Goal: Use online tool/utility: Utilize a website feature to perform a specific function

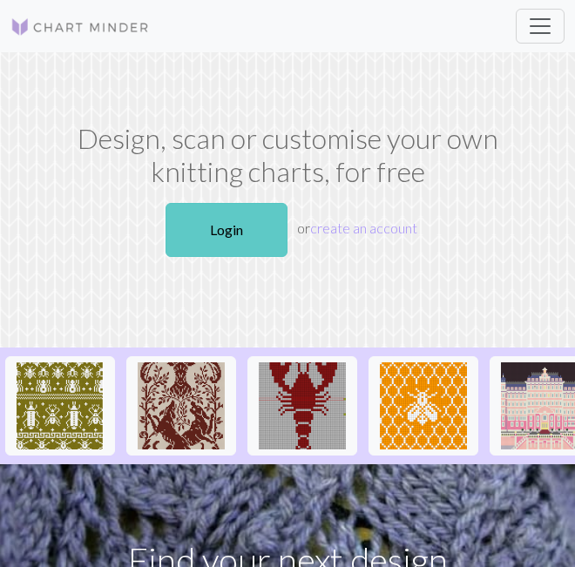
click at [208, 249] on link "Login" at bounding box center [226, 230] width 122 height 54
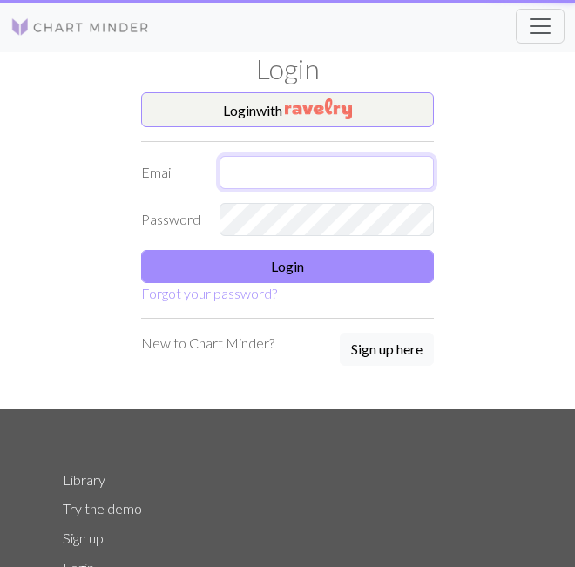
type input "[EMAIL_ADDRESS][DOMAIN_NAME]"
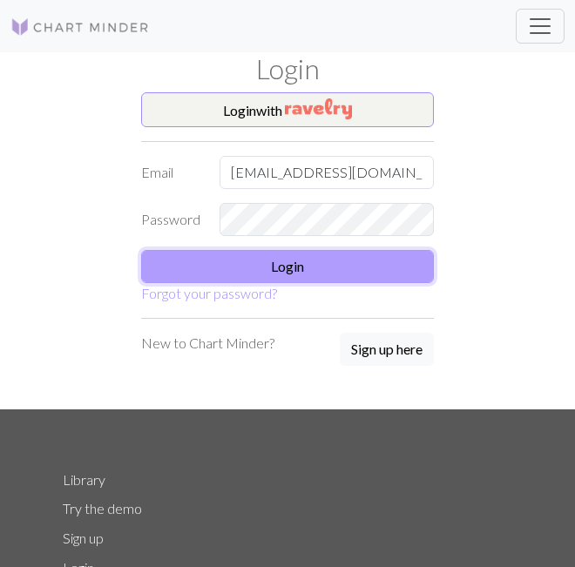
click at [337, 261] on button "Login" at bounding box center [287, 266] width 293 height 33
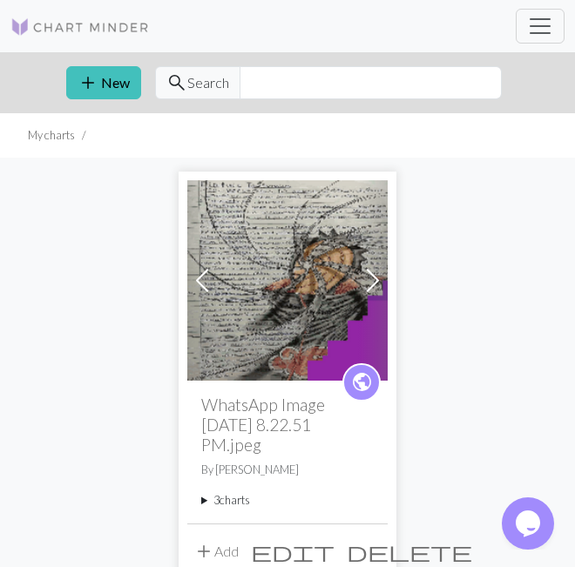
click at [240, 506] on summary "3 charts" at bounding box center [287, 500] width 172 height 17
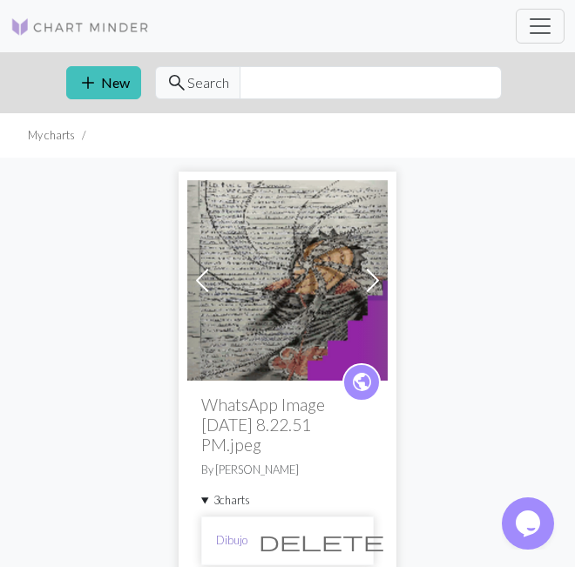
click at [236, 536] on link "Dibujo" at bounding box center [231, 540] width 31 height 17
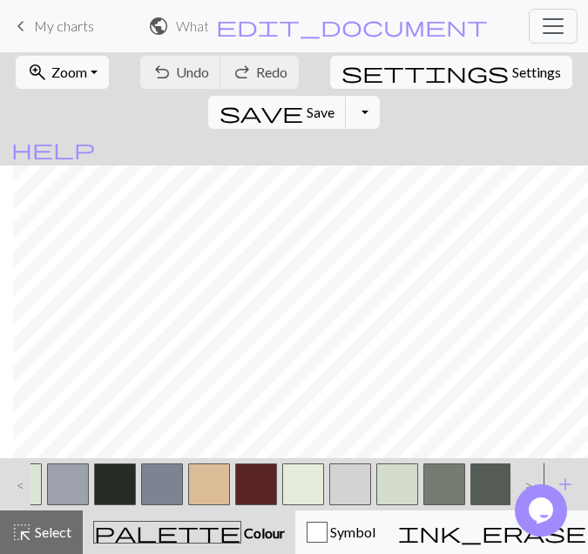
scroll to position [0, 2380]
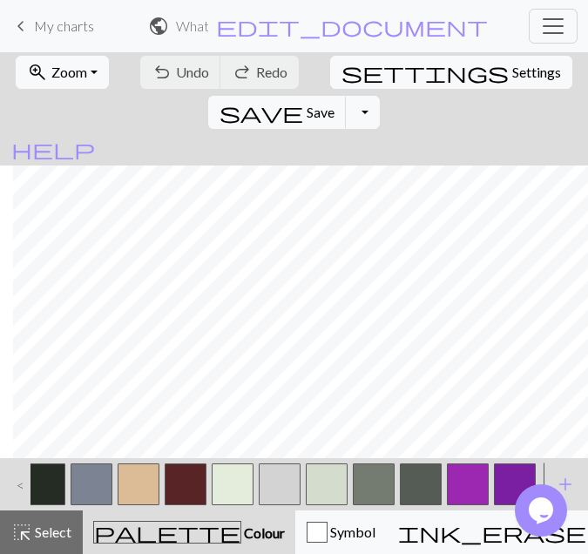
click at [510, 475] on button "button" at bounding box center [515, 484] width 42 height 42
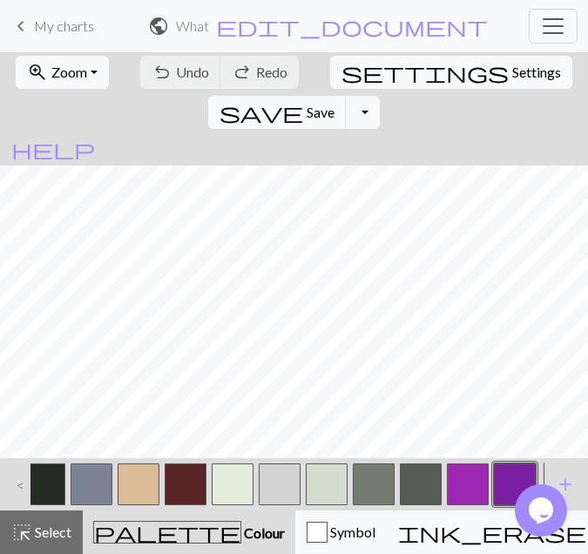
scroll to position [3485, 2621]
click at [39, 518] on button "highlight_alt Select Select" at bounding box center [41, 532] width 83 height 44
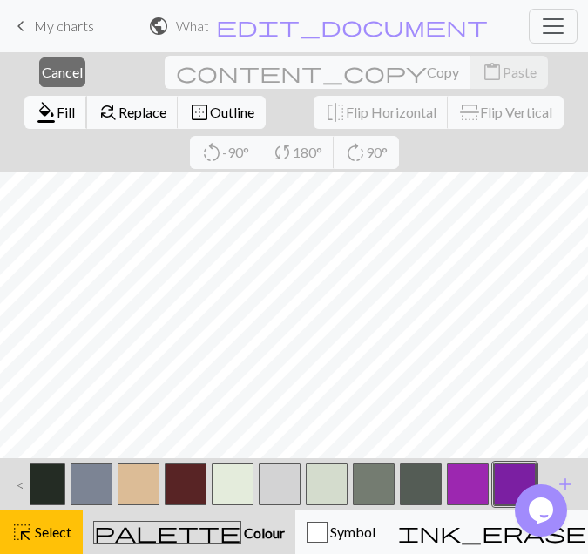
click at [75, 104] on span "Fill" at bounding box center [66, 112] width 18 height 17
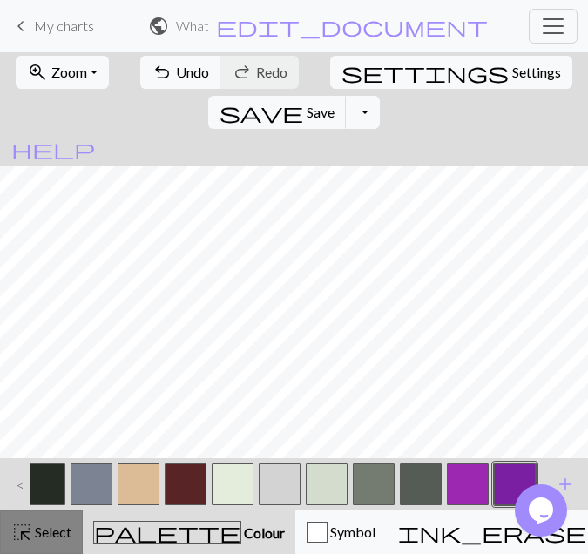
click at [37, 522] on div "highlight_alt Select Select" at bounding box center [41, 532] width 60 height 21
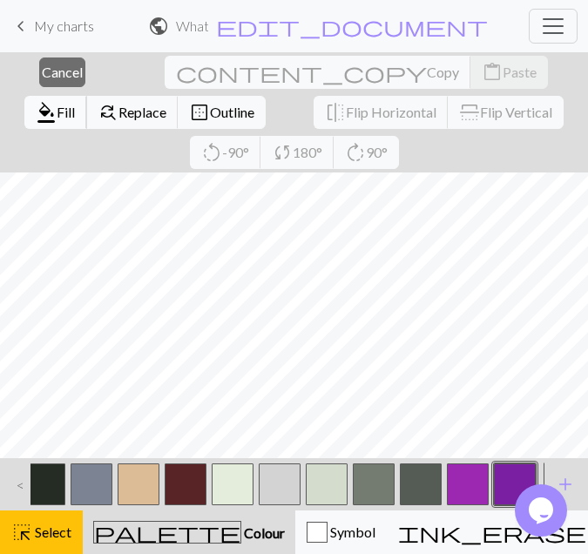
click at [57, 100] on span "format_color_fill" at bounding box center [46, 112] width 21 height 24
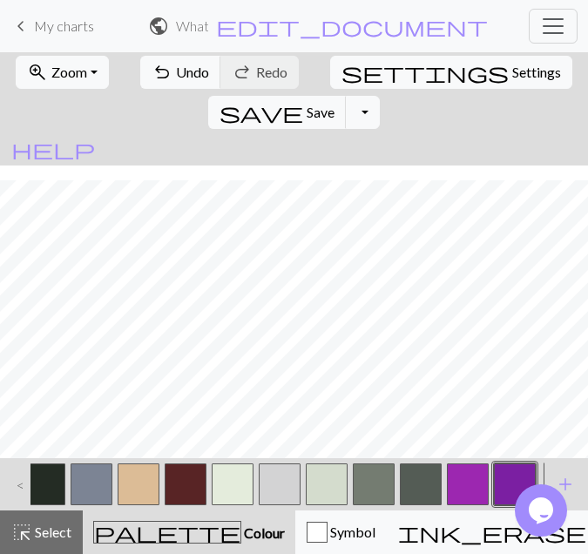
scroll to position [3297, 2621]
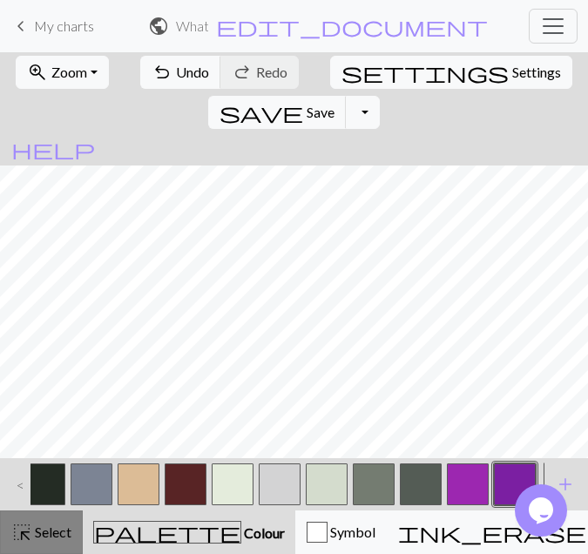
click at [53, 533] on span "Select" at bounding box center [51, 531] width 39 height 17
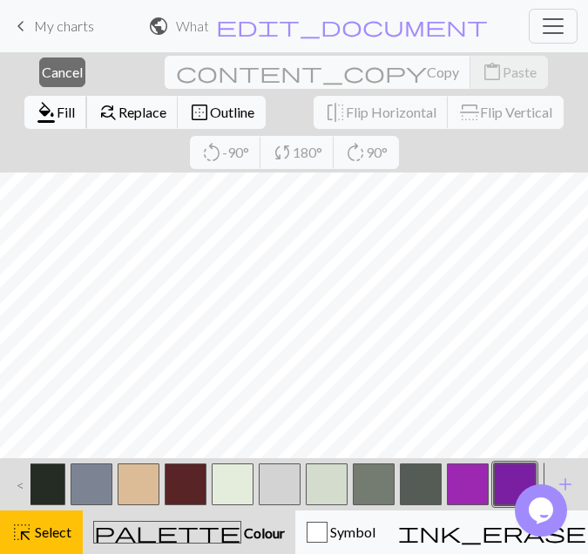
click at [75, 104] on span "Fill" at bounding box center [66, 112] width 18 height 17
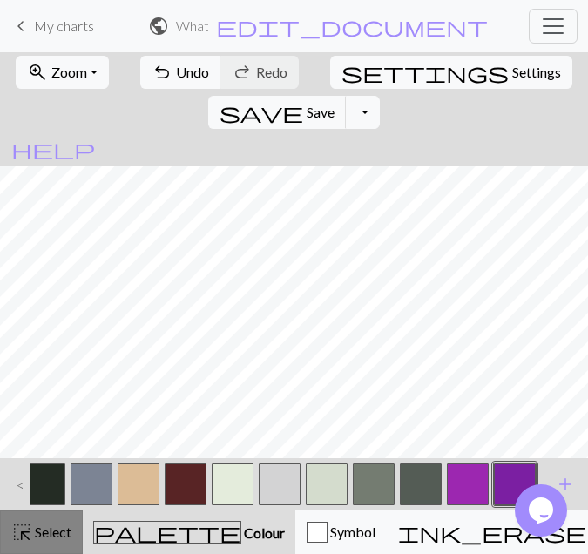
click at [58, 540] on div "highlight_alt Select Select" at bounding box center [41, 532] width 60 height 21
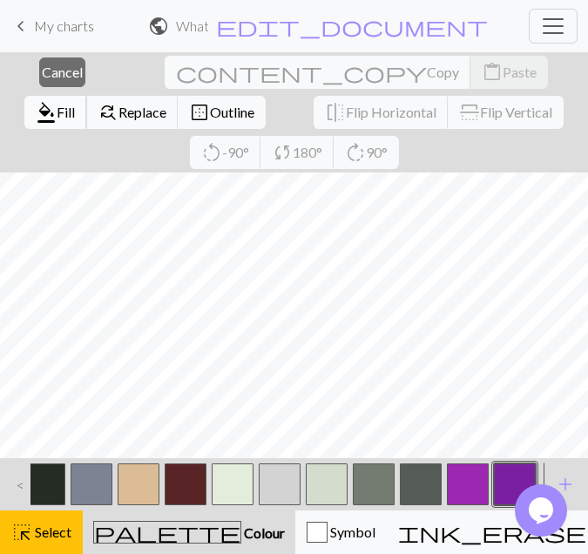
click at [57, 100] on span "format_color_fill" at bounding box center [46, 112] width 21 height 24
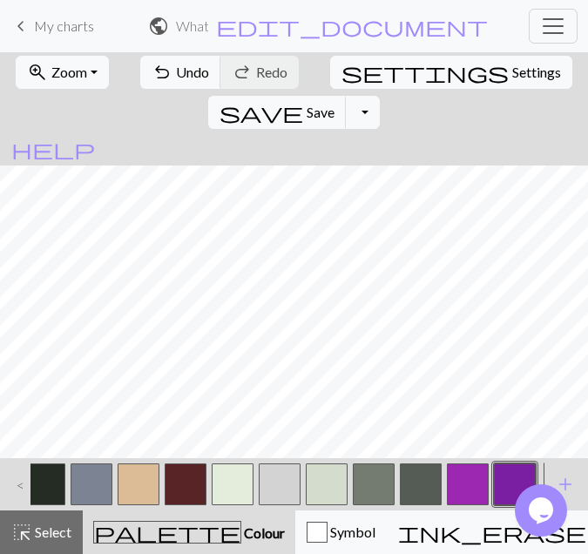
scroll to position [3168, 2621]
click at [47, 535] on span "Select" at bounding box center [51, 531] width 39 height 17
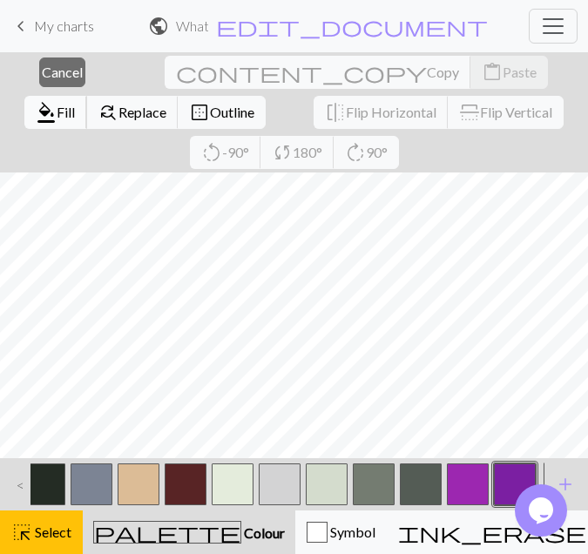
click at [75, 104] on span "Fill" at bounding box center [66, 112] width 18 height 17
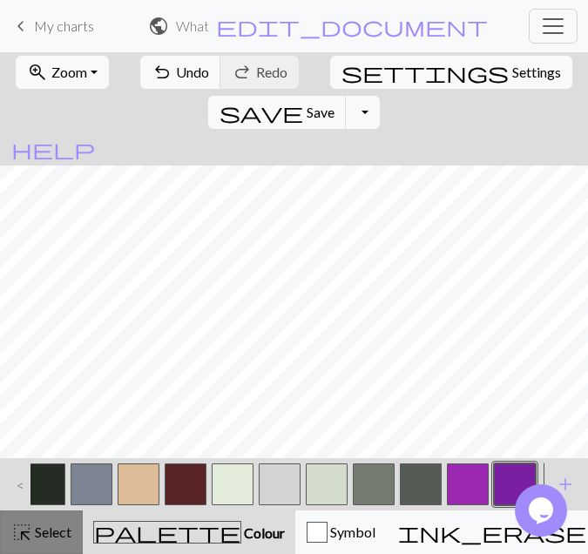
click at [46, 535] on span "Select" at bounding box center [51, 531] width 39 height 17
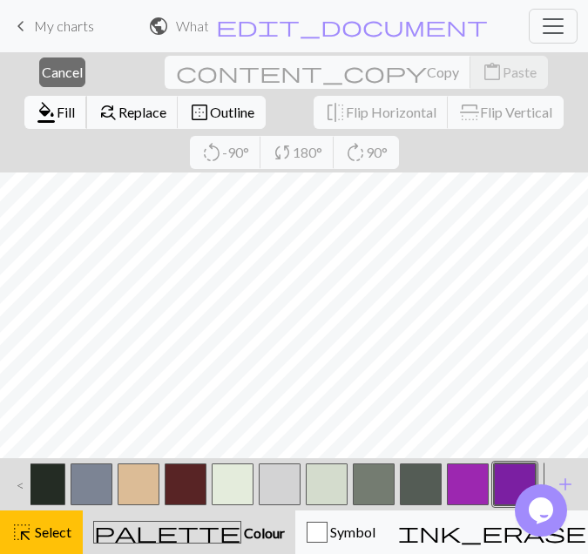
click at [57, 100] on span "format_color_fill" at bounding box center [46, 112] width 21 height 24
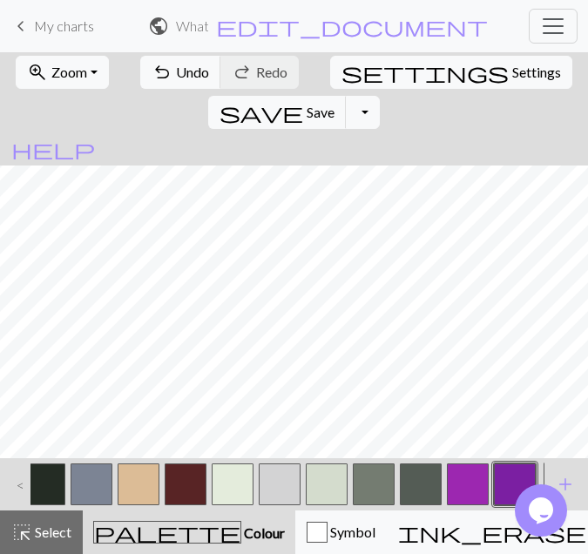
scroll to position [3024, 2621]
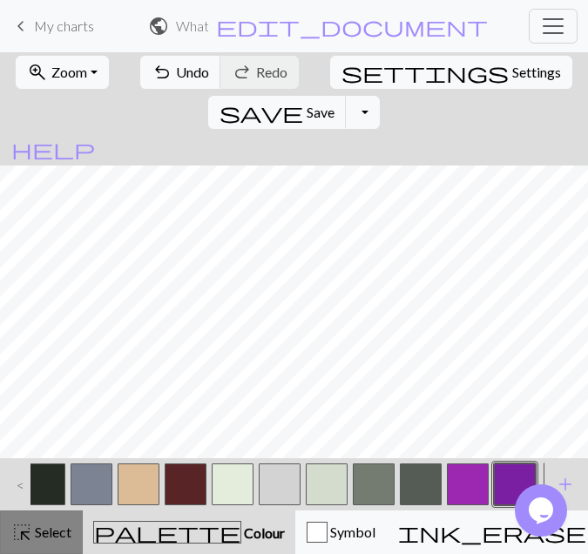
click at [28, 544] on button "highlight_alt Select Select" at bounding box center [41, 532] width 83 height 44
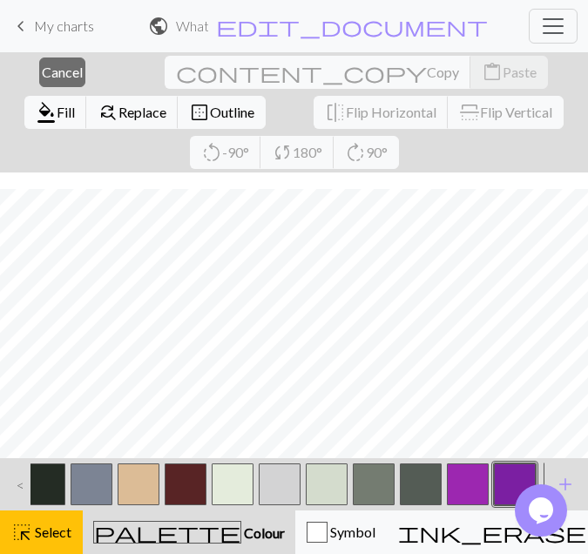
scroll to position [3113, 2621]
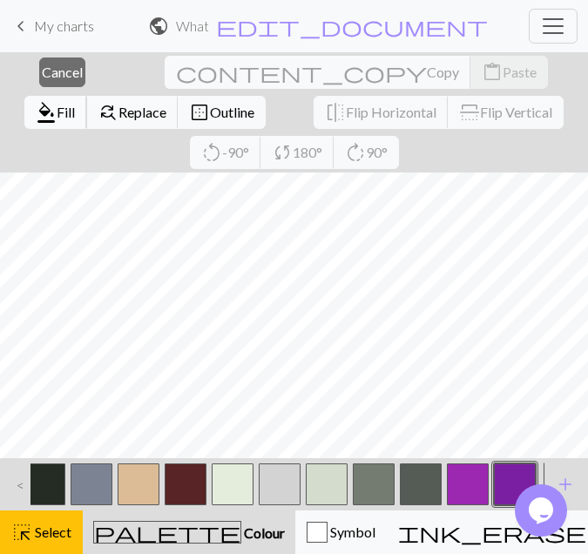
click at [75, 104] on span "Fill" at bounding box center [66, 112] width 18 height 17
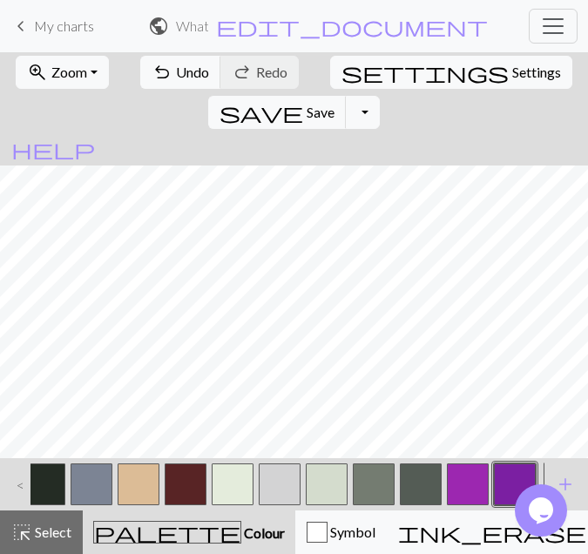
scroll to position [2940, 2621]
click at [55, 544] on button "highlight_alt Select Select" at bounding box center [41, 532] width 83 height 44
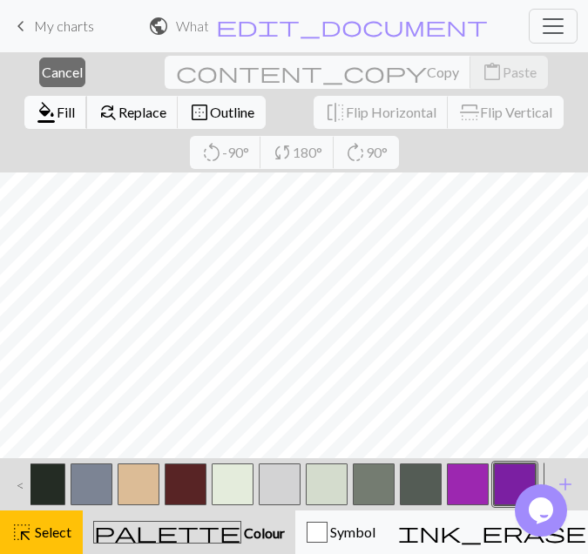
click at [75, 104] on span "Fill" at bounding box center [66, 112] width 18 height 17
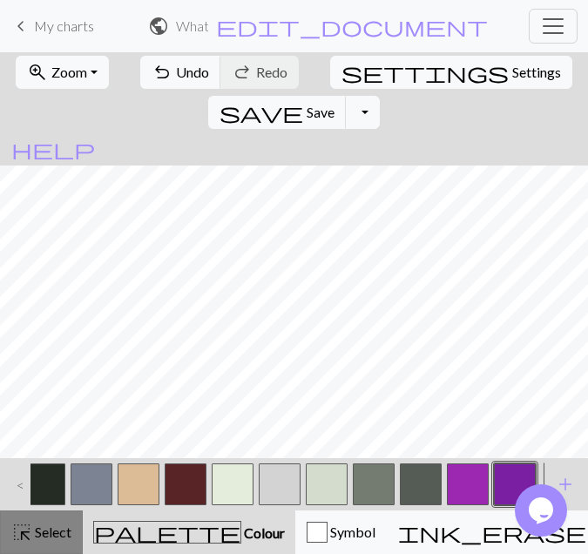
click at [30, 535] on span "highlight_alt" at bounding box center [21, 532] width 21 height 24
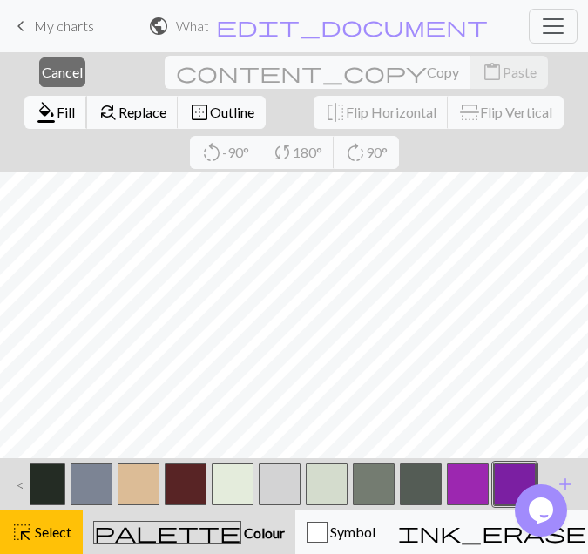
click at [75, 104] on span "Fill" at bounding box center [66, 112] width 18 height 17
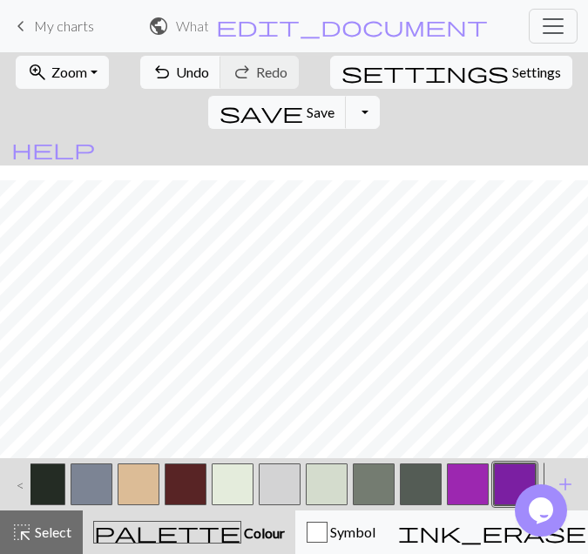
scroll to position [2781, 2621]
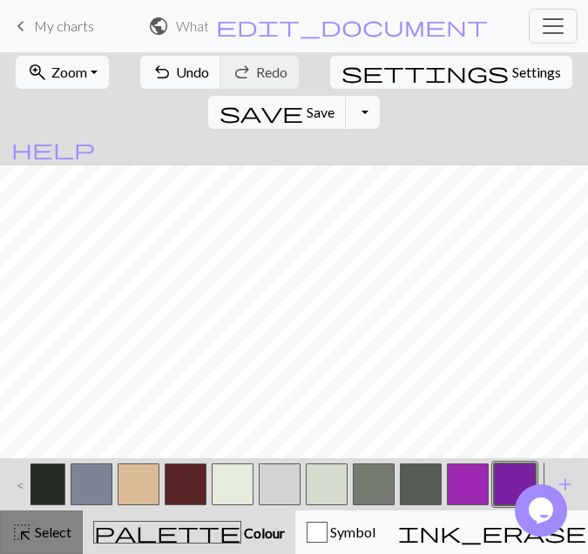
click at [16, 547] on button "highlight_alt Select Select" at bounding box center [41, 532] width 83 height 44
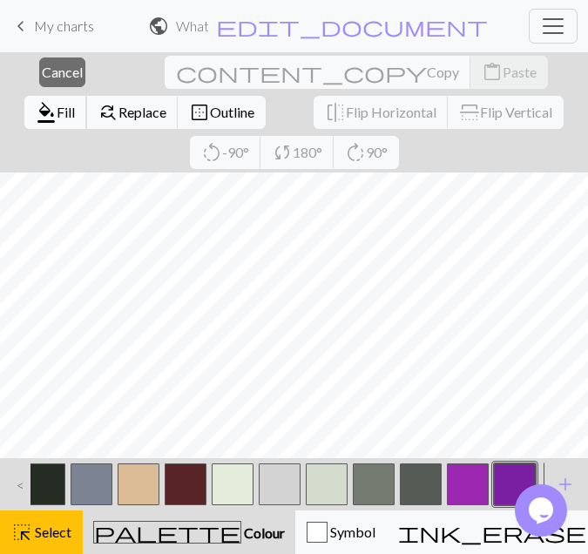
click at [75, 104] on span "Fill" at bounding box center [66, 112] width 18 height 17
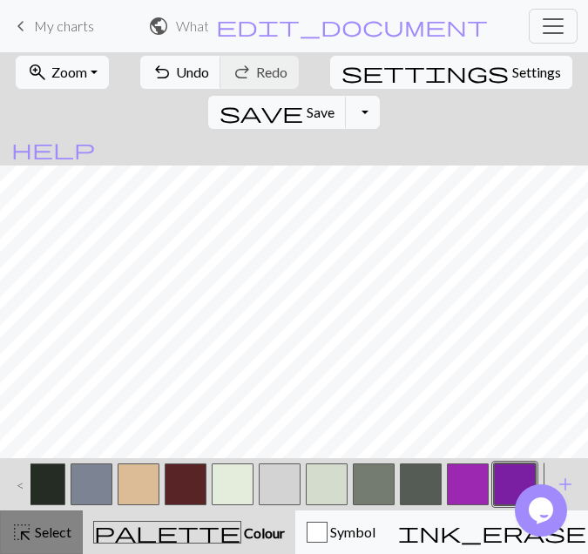
click at [26, 539] on span "highlight_alt" at bounding box center [21, 532] width 21 height 24
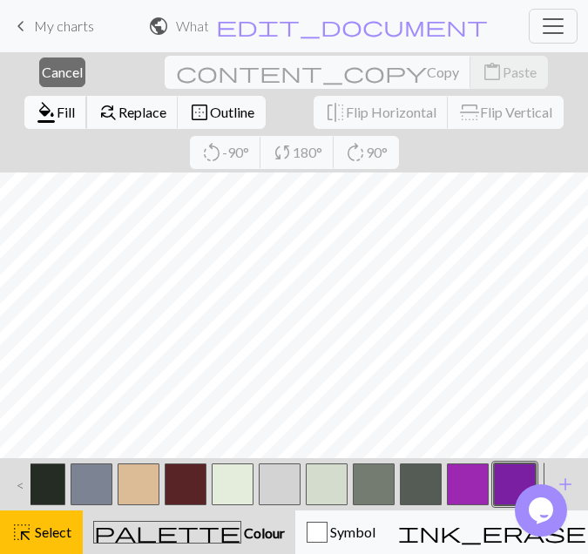
click at [57, 100] on span "format_color_fill" at bounding box center [46, 112] width 21 height 24
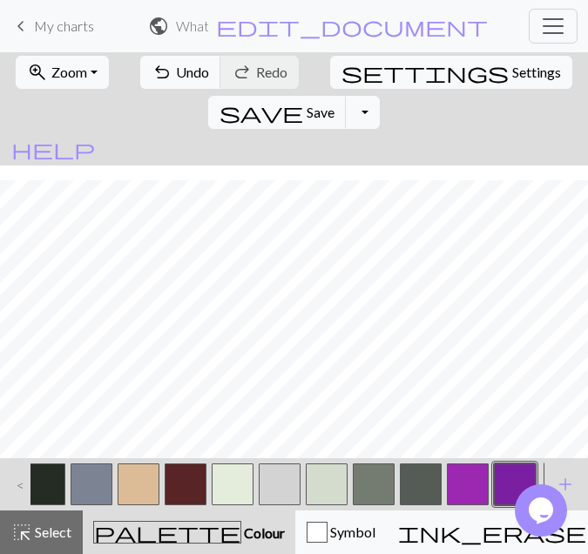
scroll to position [2652, 2621]
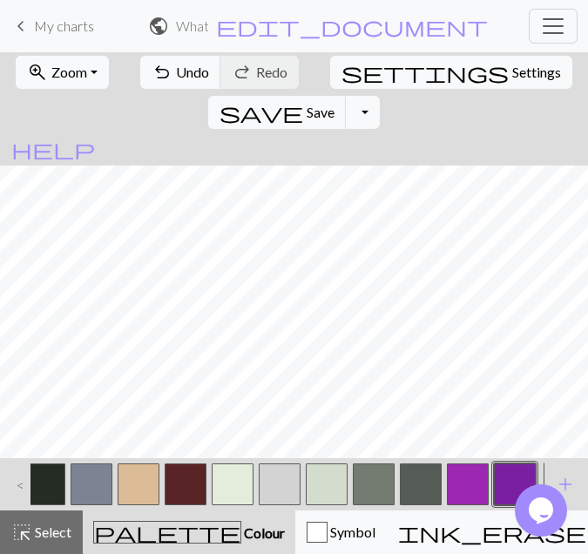
click at [18, 495] on div "<" at bounding box center [17, 484] width 28 height 47
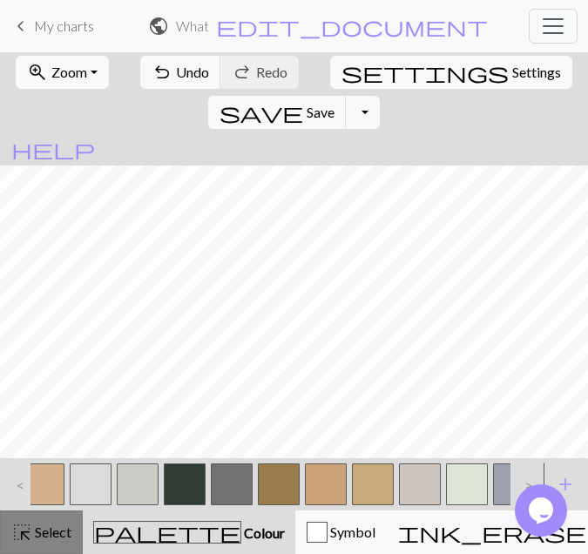
click at [31, 529] on span "highlight_alt" at bounding box center [21, 532] width 21 height 24
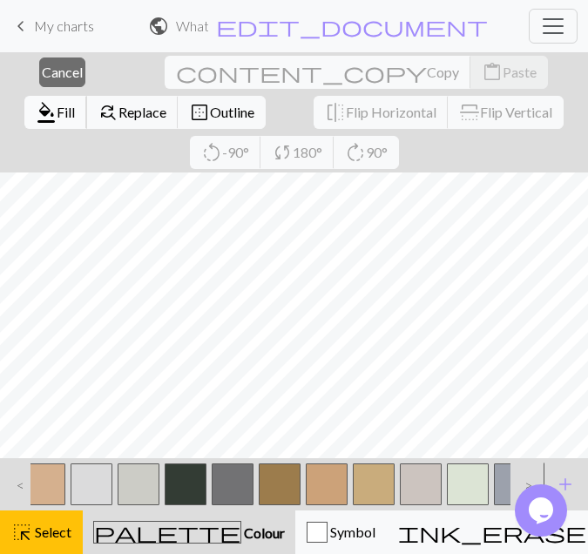
click at [75, 104] on span "Fill" at bounding box center [66, 112] width 18 height 17
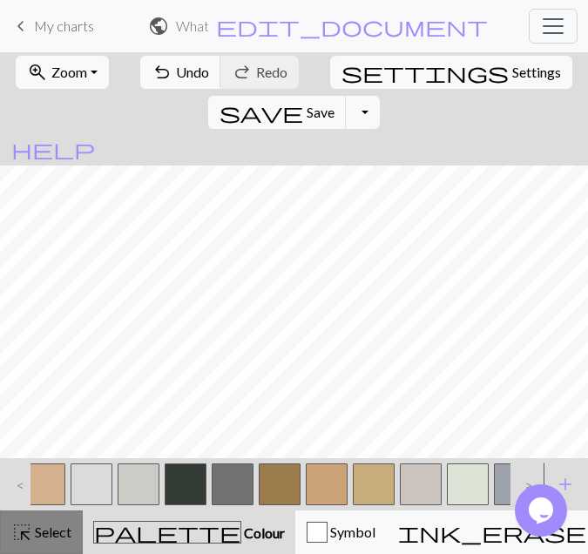
click at [47, 522] on div "highlight_alt Select Select" at bounding box center [41, 532] width 60 height 21
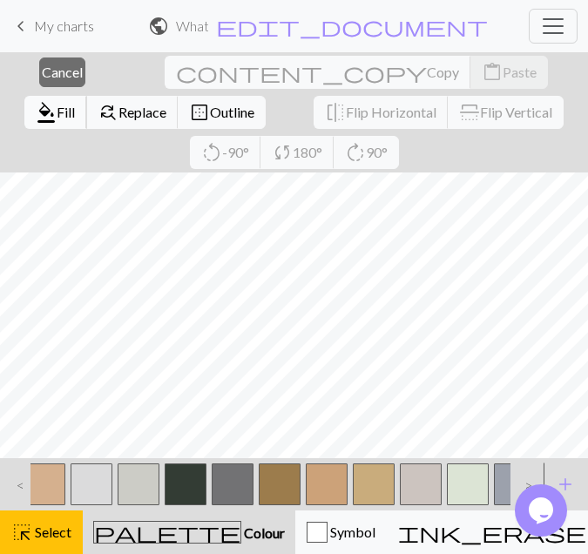
click at [75, 104] on span "Fill" at bounding box center [66, 112] width 18 height 17
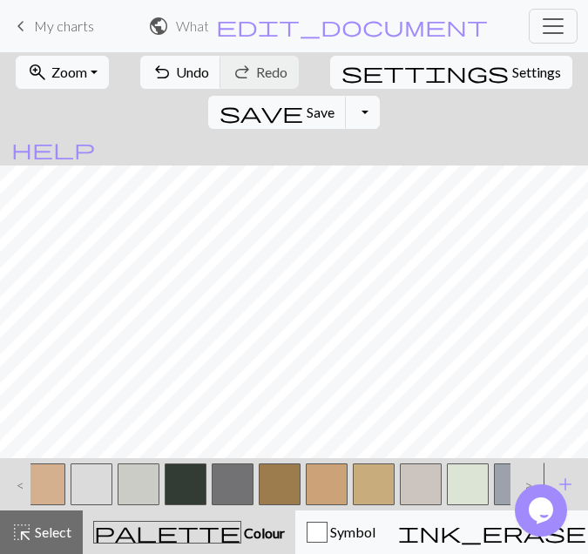
scroll to position [2494, 2621]
click at [39, 522] on button "highlight_alt Select Select" at bounding box center [41, 532] width 83 height 44
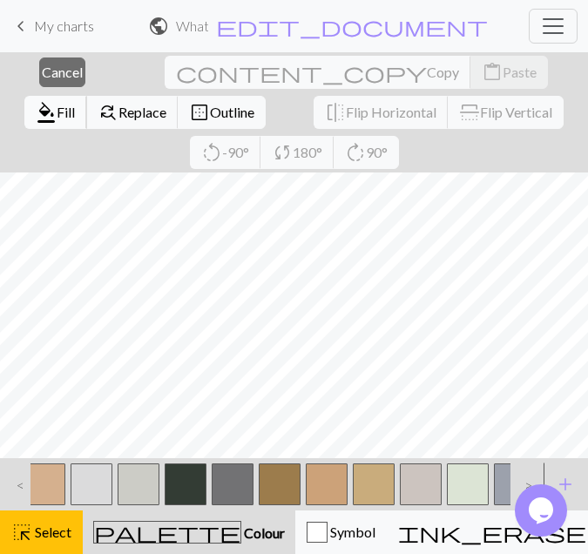
click at [75, 104] on span "Fill" at bounding box center [66, 112] width 18 height 17
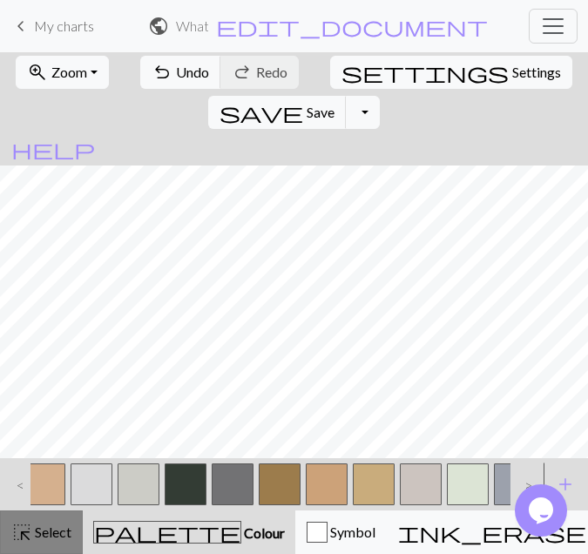
click at [39, 518] on button "highlight_alt Select Select" at bounding box center [41, 532] width 83 height 44
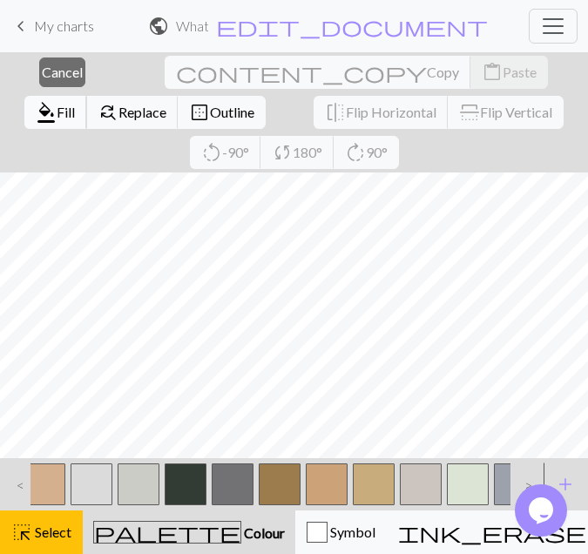
click at [75, 104] on span "Fill" at bounding box center [66, 112] width 18 height 17
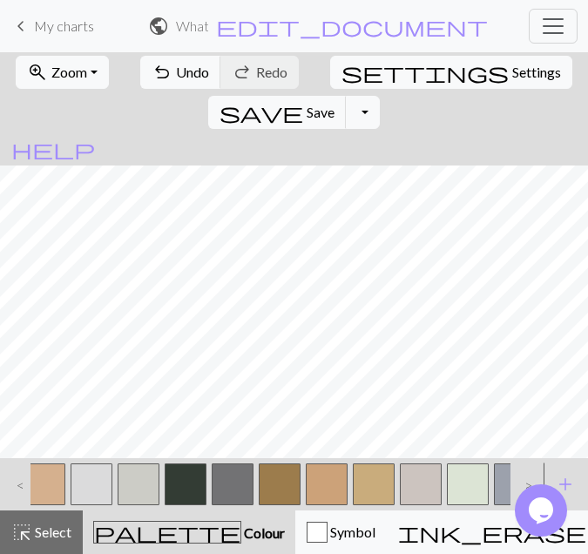
scroll to position [4336, 2244]
click at [39, 530] on span "Select" at bounding box center [51, 531] width 39 height 17
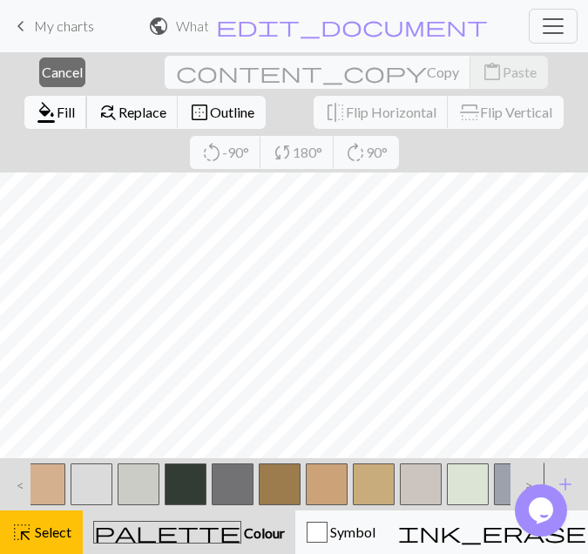
click at [75, 104] on span "Fill" at bounding box center [66, 112] width 18 height 17
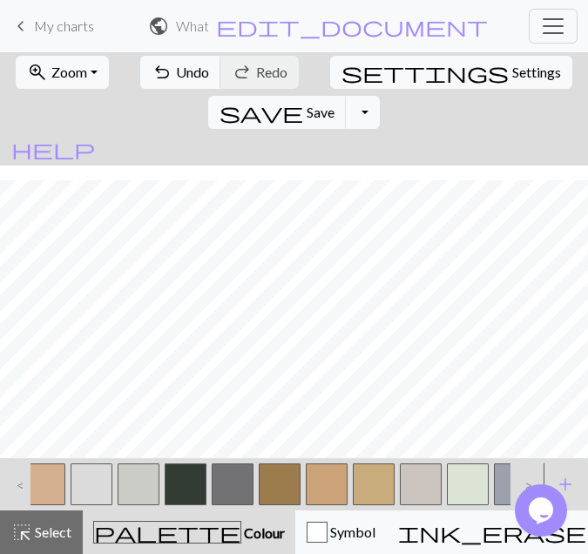
scroll to position [4193, 2244]
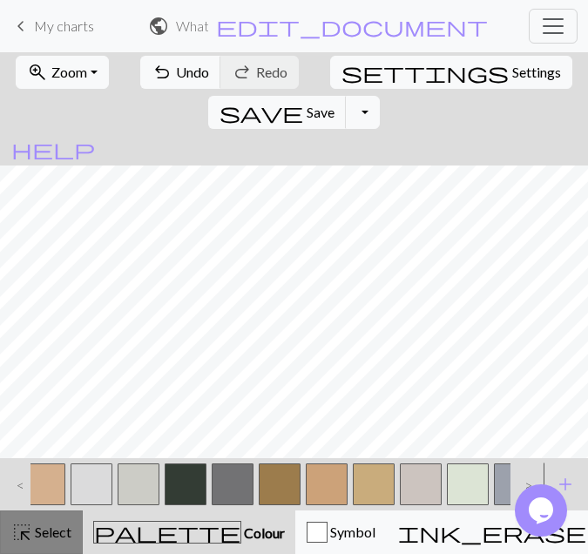
click at [64, 534] on span "Select" at bounding box center [51, 531] width 39 height 17
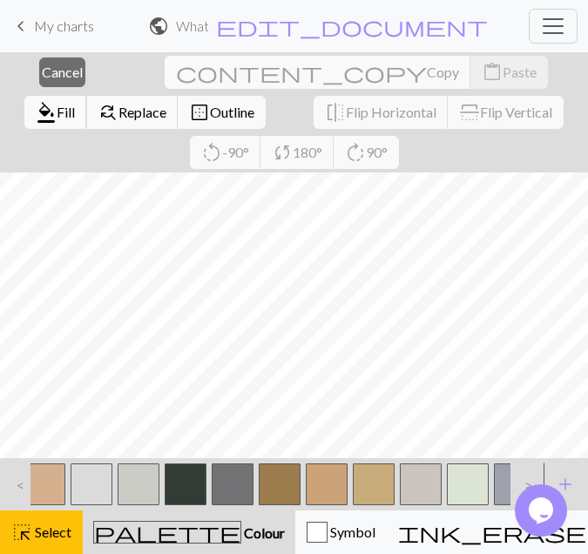
click at [75, 104] on span "Fill" at bounding box center [66, 112] width 18 height 17
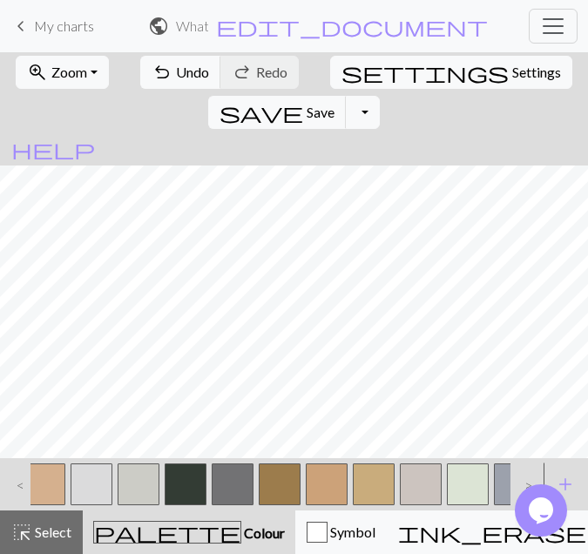
scroll to position [4092, 2244]
click at [51, 541] on div "highlight_alt Select Select" at bounding box center [41, 532] width 60 height 21
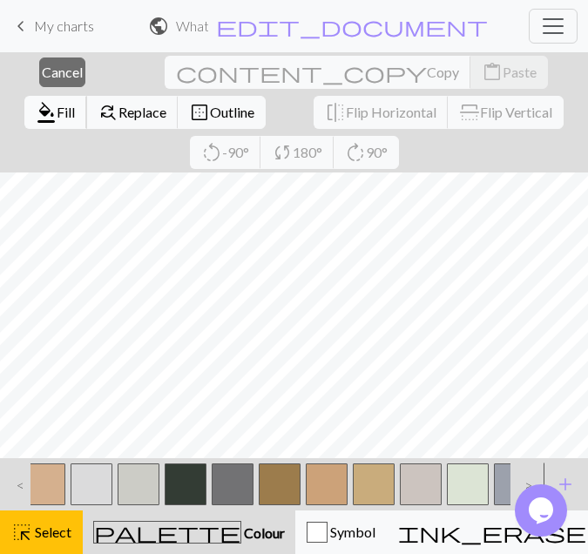
click at [75, 104] on span "Fill" at bounding box center [66, 112] width 18 height 17
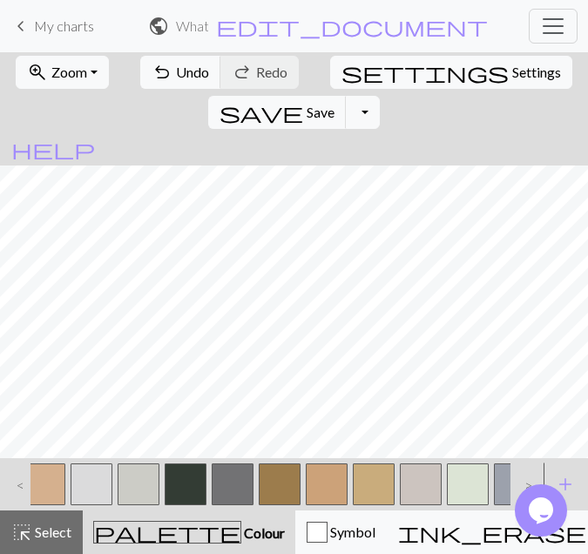
scroll to position [3962, 2335]
click at [73, 531] on button "highlight_alt Select Select" at bounding box center [41, 532] width 83 height 44
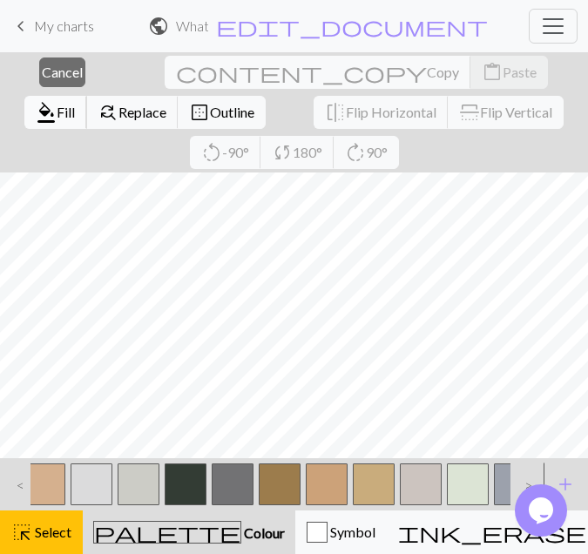
click at [75, 104] on span "Fill" at bounding box center [66, 112] width 18 height 17
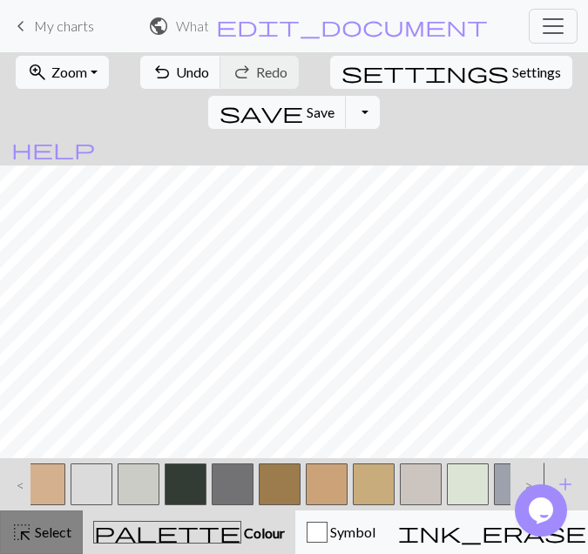
click at [37, 533] on span "Select" at bounding box center [51, 531] width 39 height 17
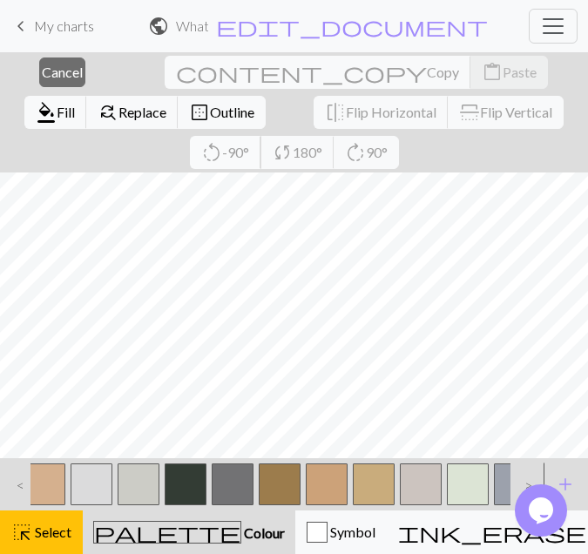
click at [261, 136] on button "rotate_left -90°" at bounding box center [225, 152] width 71 height 33
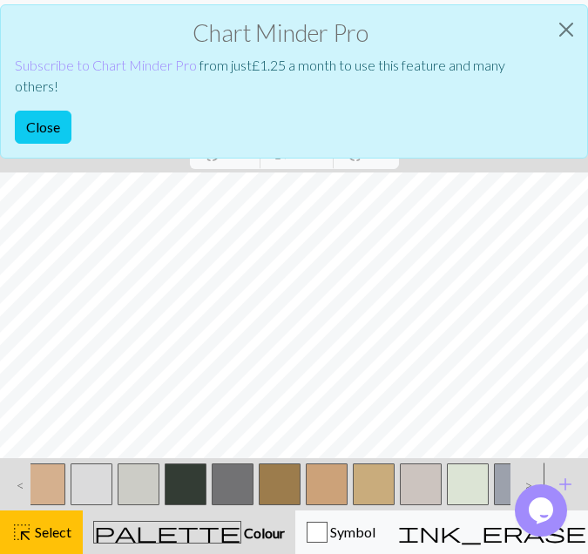
click at [343, 70] on p "Subscribe to Chart Minder Pro from just £ 1.25 a month to use this feature and …" at bounding box center [280, 76] width 530 height 42
click at [562, 30] on button "Close" at bounding box center [566, 29] width 42 height 49
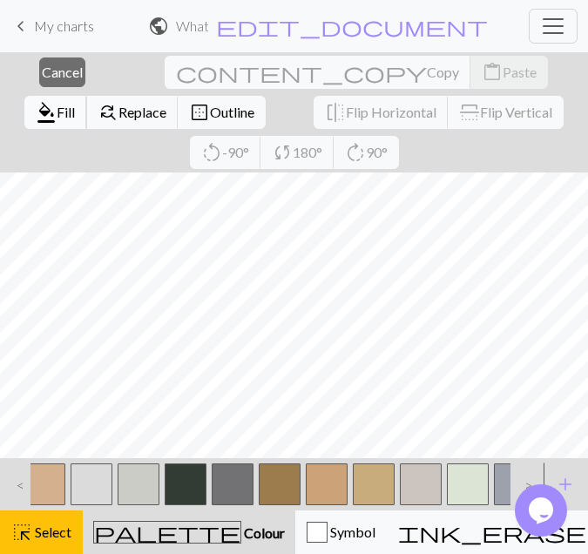
click at [75, 104] on span "Fill" at bounding box center [66, 112] width 18 height 17
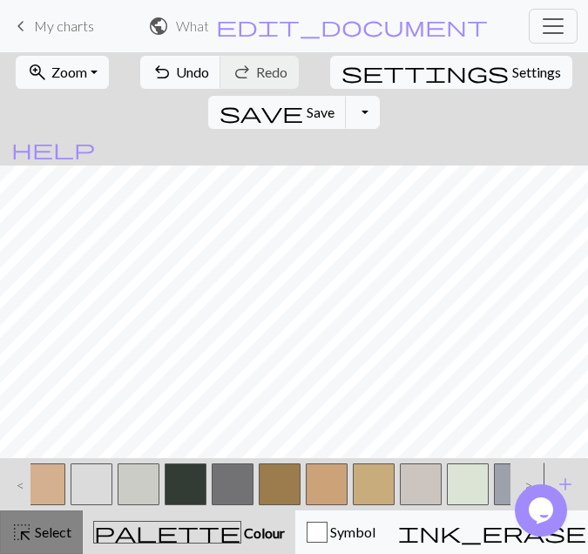
click at [38, 533] on span "Select" at bounding box center [51, 531] width 39 height 17
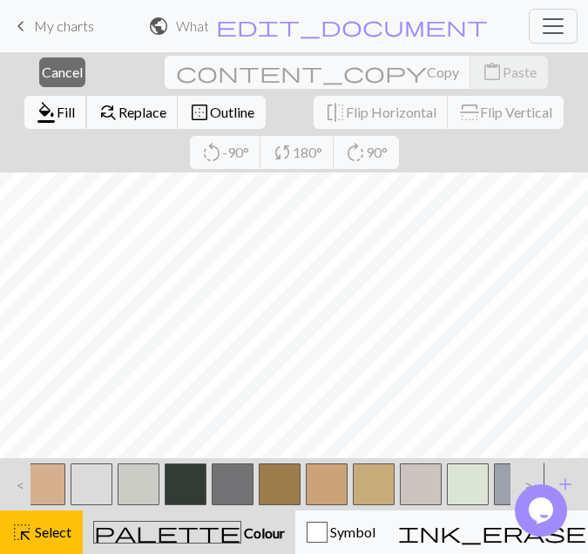
click at [75, 104] on span "Fill" at bounding box center [66, 112] width 18 height 17
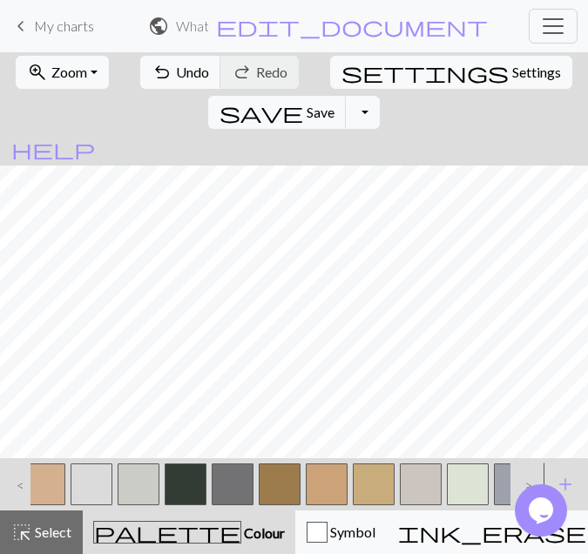
scroll to position [3962, 2250]
click at [64, 535] on span "Select" at bounding box center [51, 531] width 39 height 17
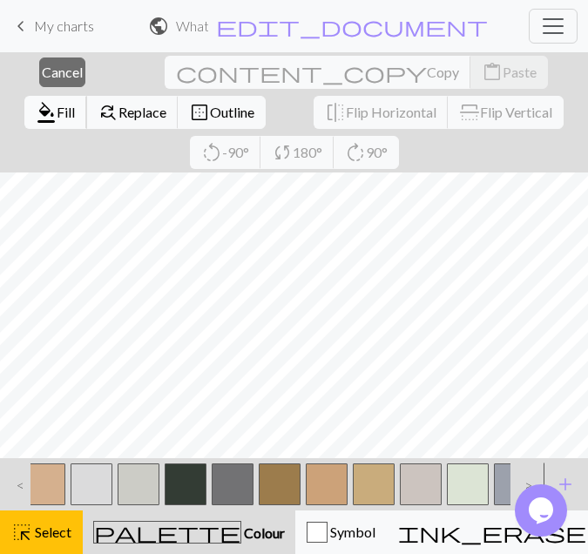
click at [57, 100] on span "format_color_fill" at bounding box center [46, 112] width 21 height 24
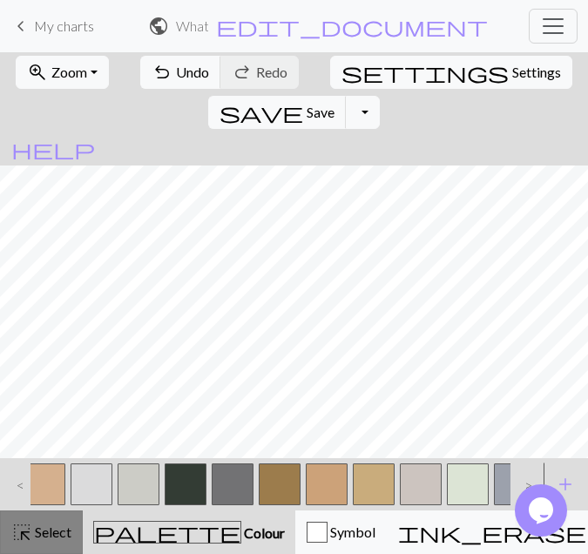
click at [34, 528] on span "Select" at bounding box center [51, 531] width 39 height 17
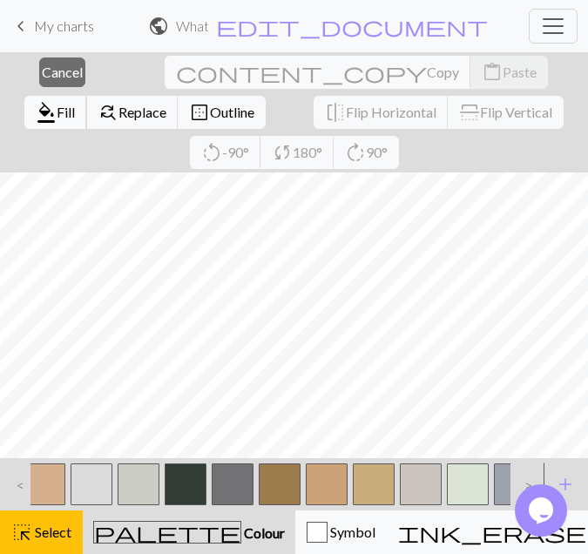
click at [75, 104] on span "Fill" at bounding box center [66, 112] width 18 height 17
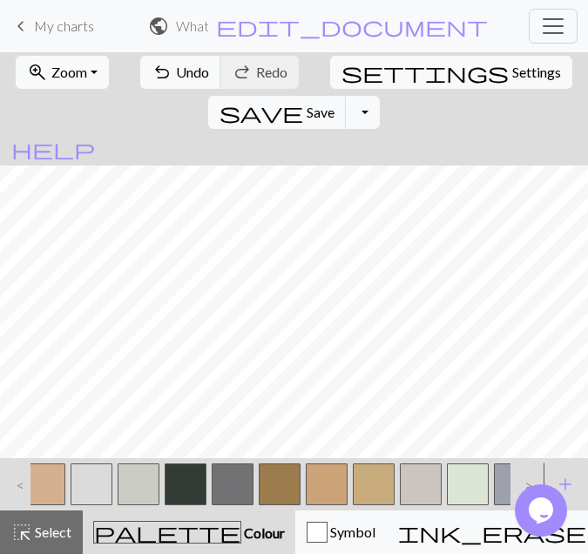
scroll to position [3833, 2319]
click at [45, 539] on span "Select" at bounding box center [51, 531] width 39 height 17
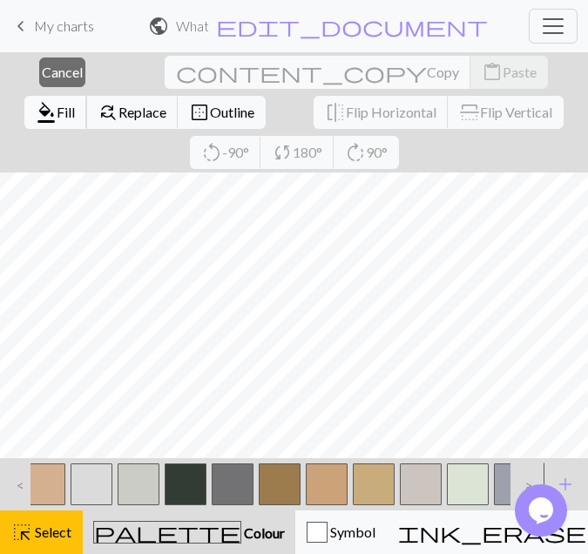
click at [87, 96] on button "format_color_fill Fill" at bounding box center [55, 112] width 63 height 33
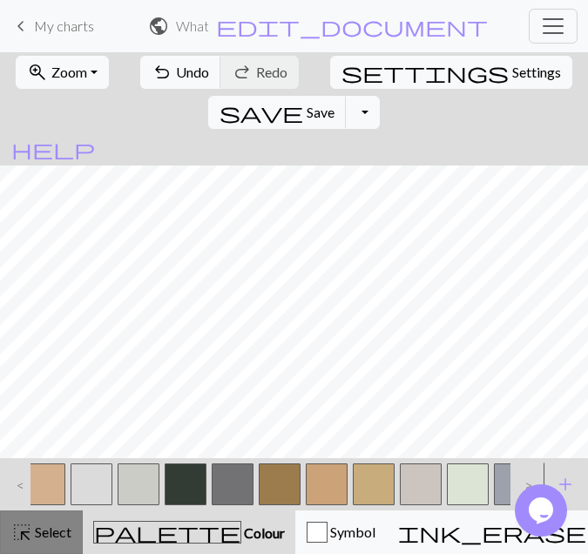
click at [46, 546] on button "highlight_alt Select Select" at bounding box center [41, 532] width 83 height 44
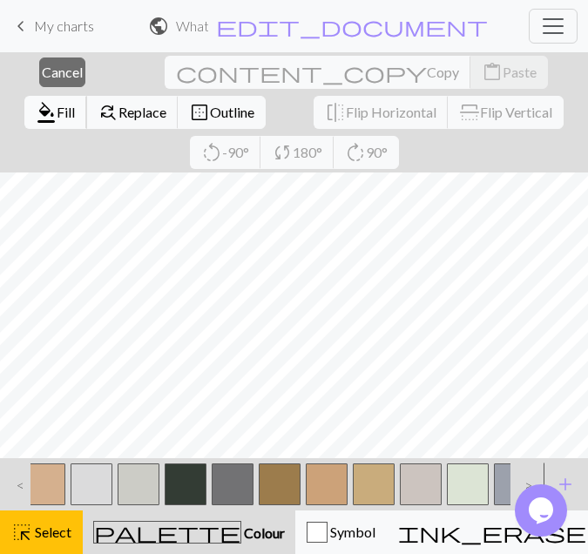
click at [75, 104] on span "Fill" at bounding box center [66, 112] width 18 height 17
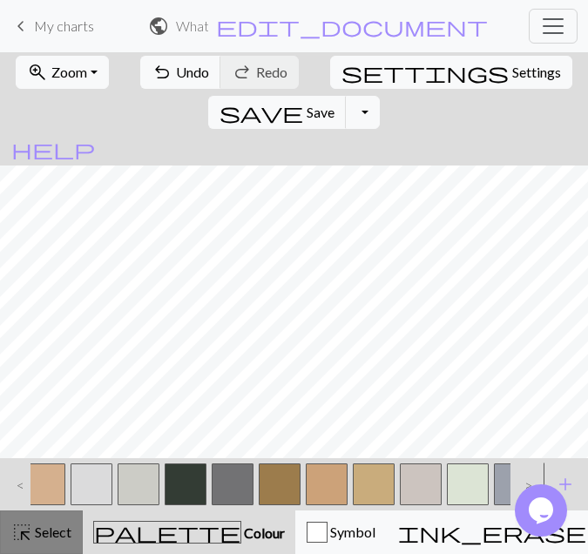
click at [39, 521] on button "highlight_alt Select Select" at bounding box center [41, 532] width 83 height 44
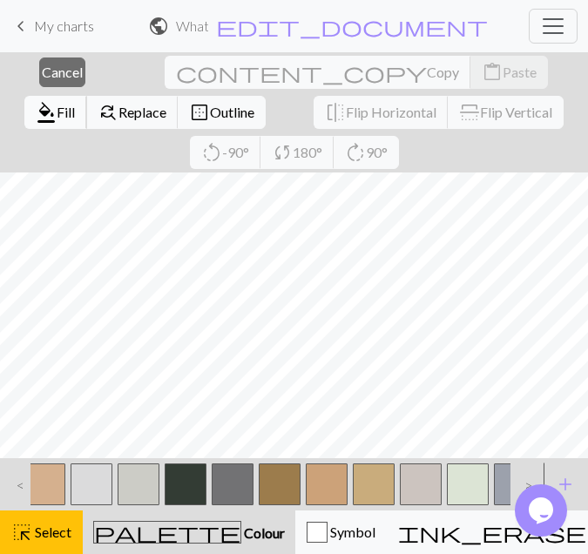
click at [87, 96] on button "format_color_fill Fill" at bounding box center [55, 112] width 63 height 33
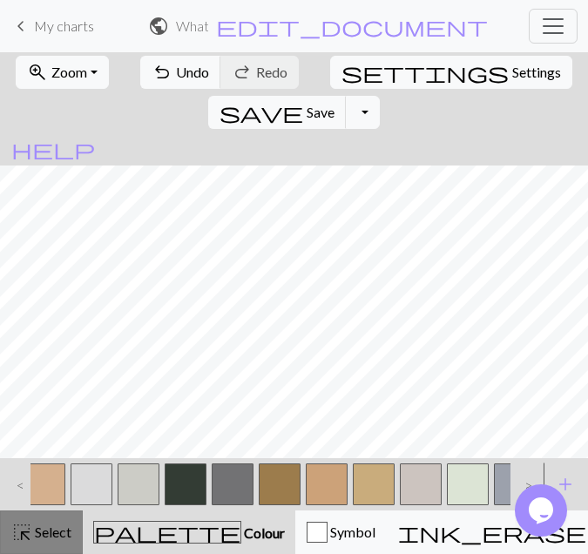
click at [37, 532] on span "Select" at bounding box center [51, 531] width 39 height 17
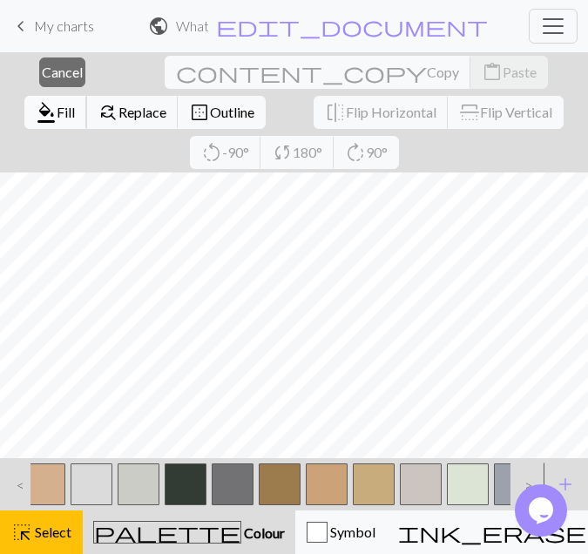
click at [75, 104] on span "Fill" at bounding box center [66, 112] width 18 height 17
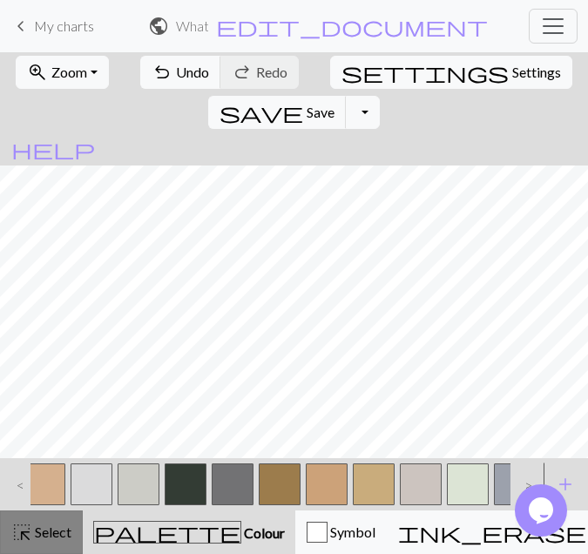
click at [20, 540] on span "highlight_alt" at bounding box center [21, 532] width 21 height 24
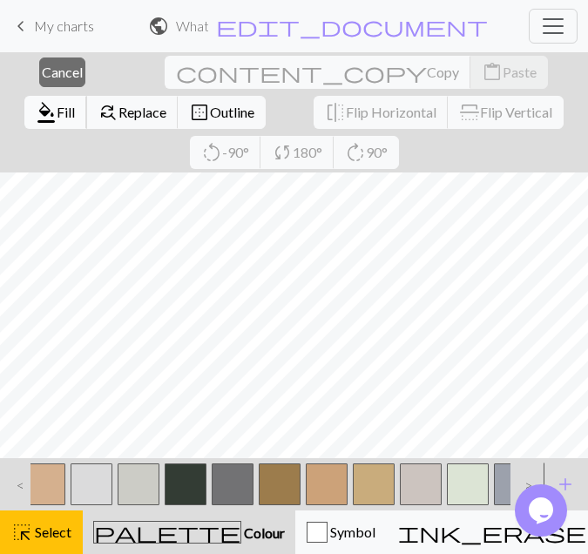
click at [75, 104] on span "Fill" at bounding box center [66, 112] width 18 height 17
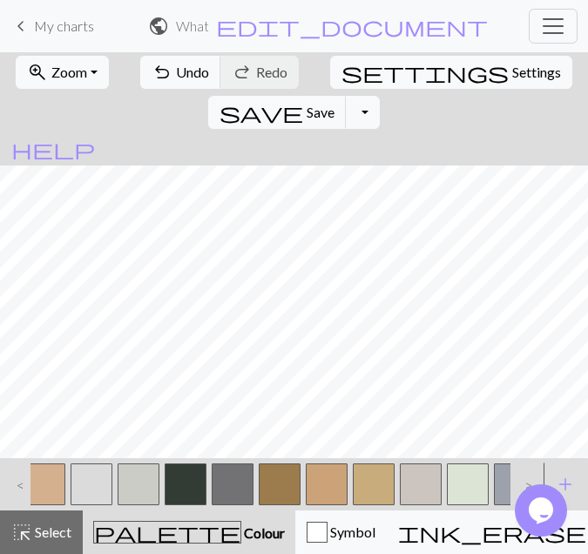
scroll to position [3674, 2319]
click at [334, 104] on span "Save" at bounding box center [320, 112] width 28 height 17
click at [468, 69] on div "Oh no! The chart couldn't be saved this time. Here are some things you can try …" at bounding box center [294, 176] width 588 height 352
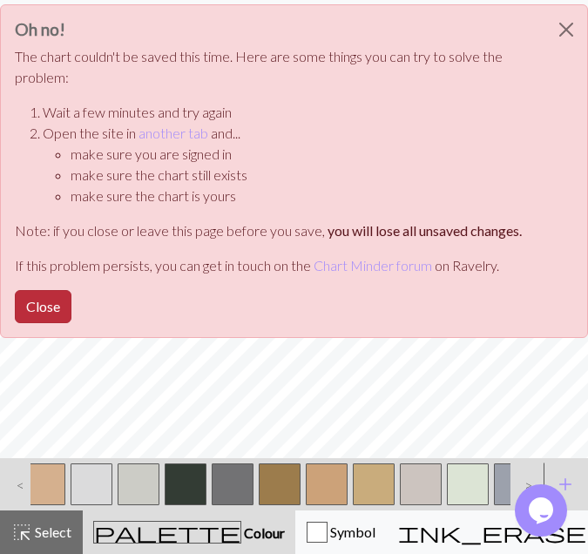
click at [40, 311] on button "Close" at bounding box center [43, 306] width 57 height 33
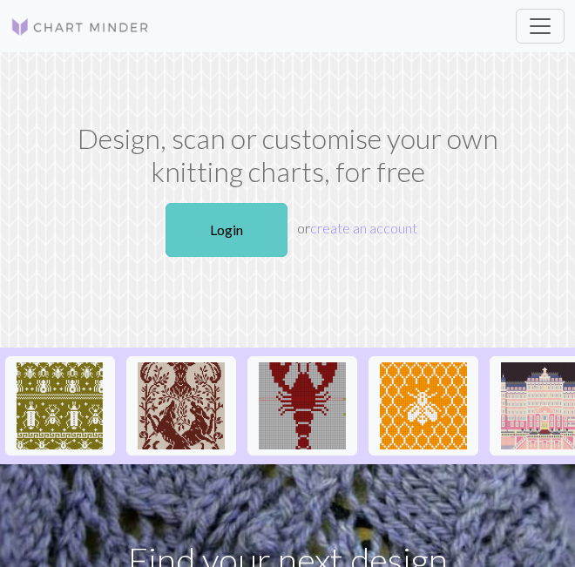
click at [210, 226] on link "Login" at bounding box center [226, 230] width 122 height 54
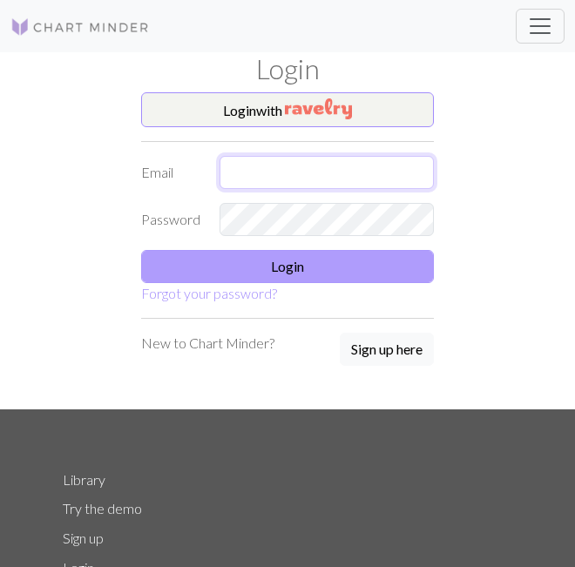
type input "[EMAIL_ADDRESS][DOMAIN_NAME]"
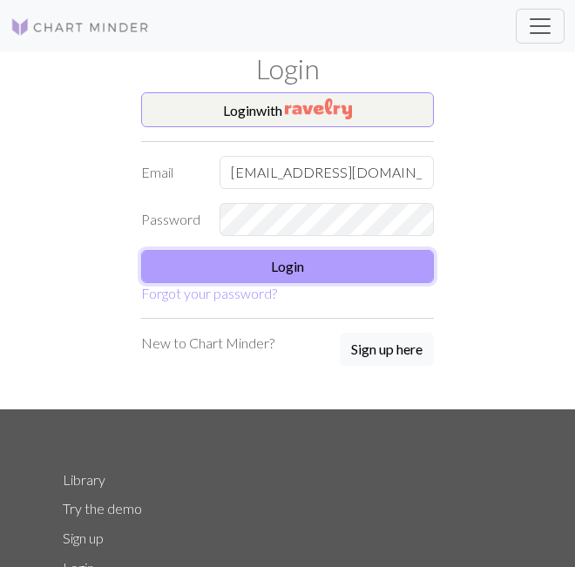
click at [219, 259] on button "Login" at bounding box center [287, 266] width 293 height 33
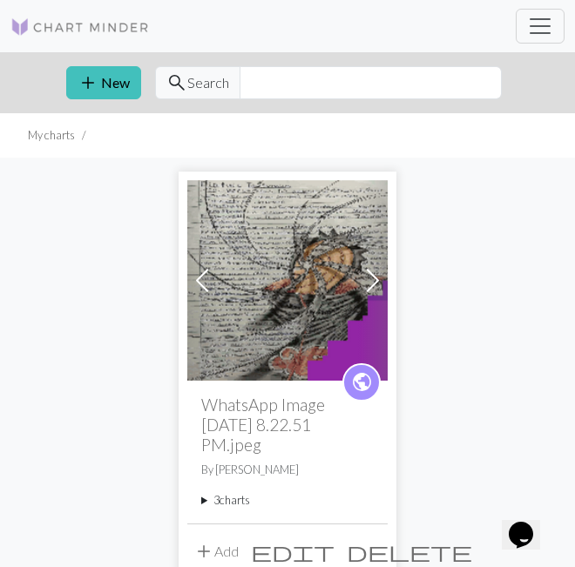
click at [230, 507] on summary "3 charts" at bounding box center [287, 500] width 172 height 17
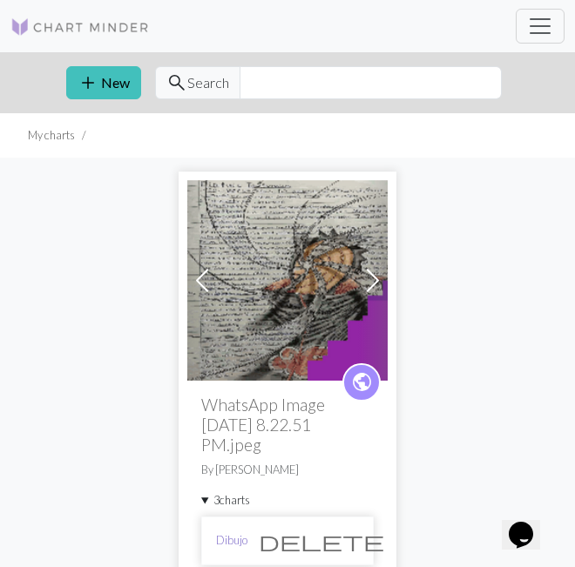
click at [232, 536] on link "Dibujo" at bounding box center [231, 540] width 31 height 17
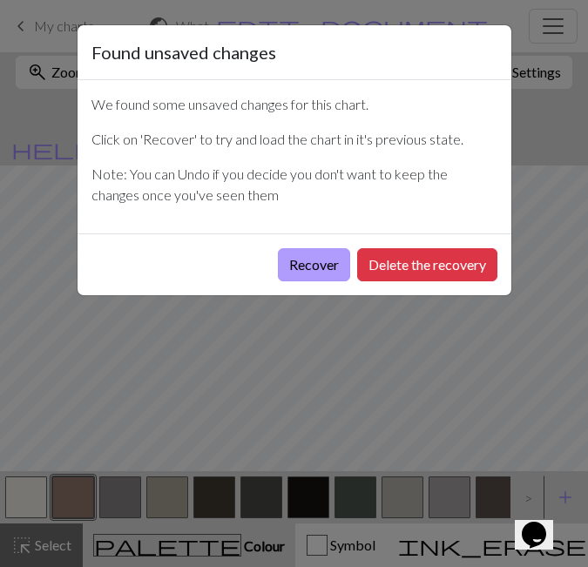
click at [301, 266] on button "Recover" at bounding box center [314, 264] width 72 height 33
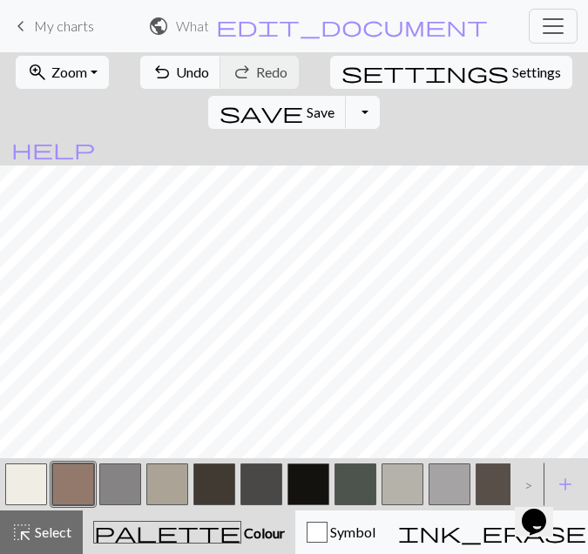
scroll to position [3586, 2581]
click at [303, 100] on span "save" at bounding box center [261, 112] width 84 height 24
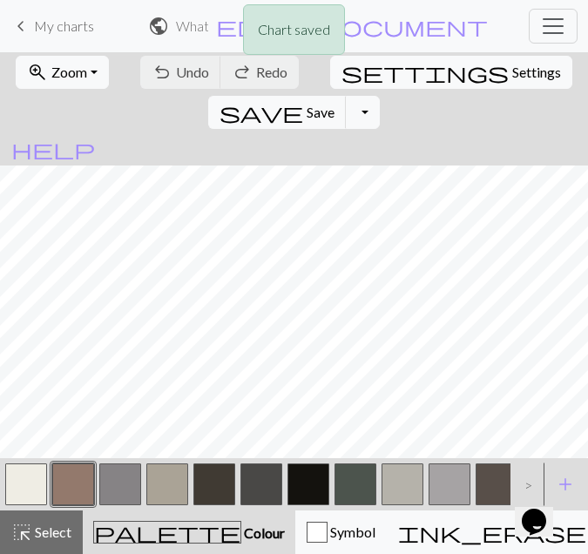
click at [483, 64] on div "Chart saved Chart saved" at bounding box center [294, 69] width 588 height 138
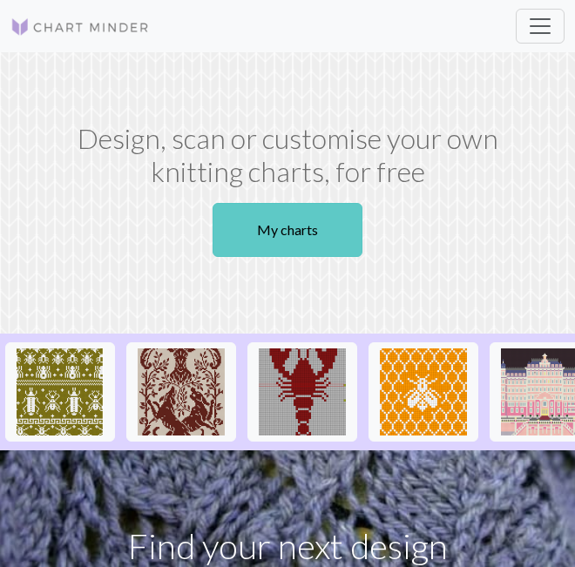
click at [309, 215] on link "My charts" at bounding box center [287, 230] width 150 height 54
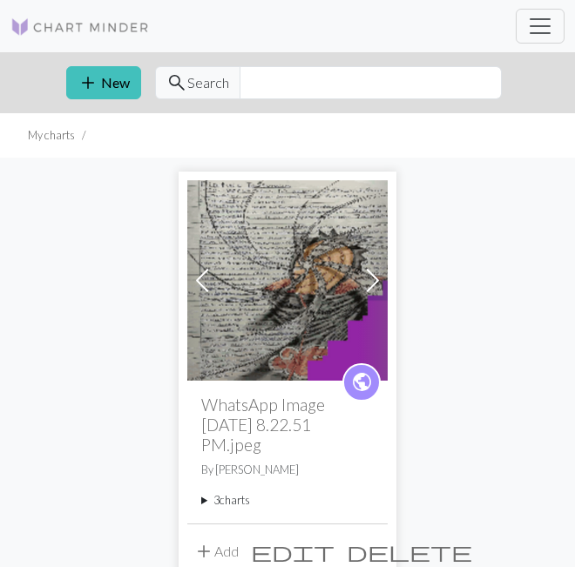
click at [223, 494] on summary "3 charts" at bounding box center [287, 500] width 172 height 17
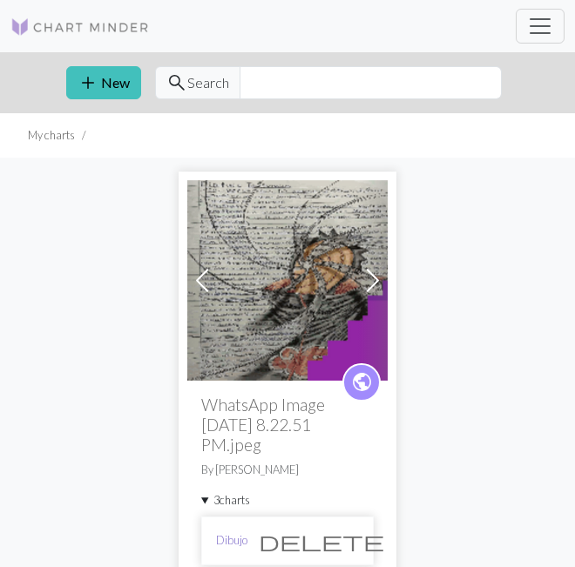
click at [236, 538] on link "Dibujo" at bounding box center [231, 540] width 31 height 17
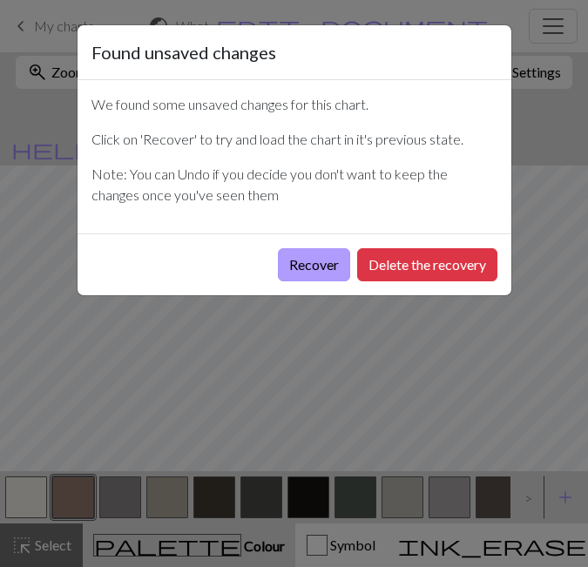
click at [320, 258] on button "Recover" at bounding box center [314, 264] width 72 height 33
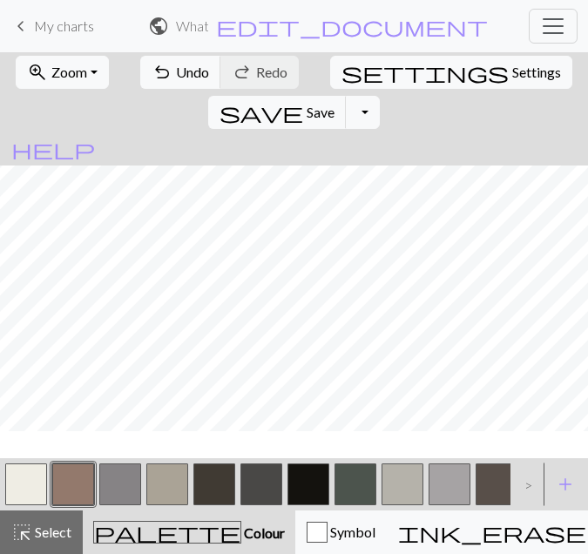
scroll to position [3600, 2290]
